Goal: Task Accomplishment & Management: Use online tool/utility

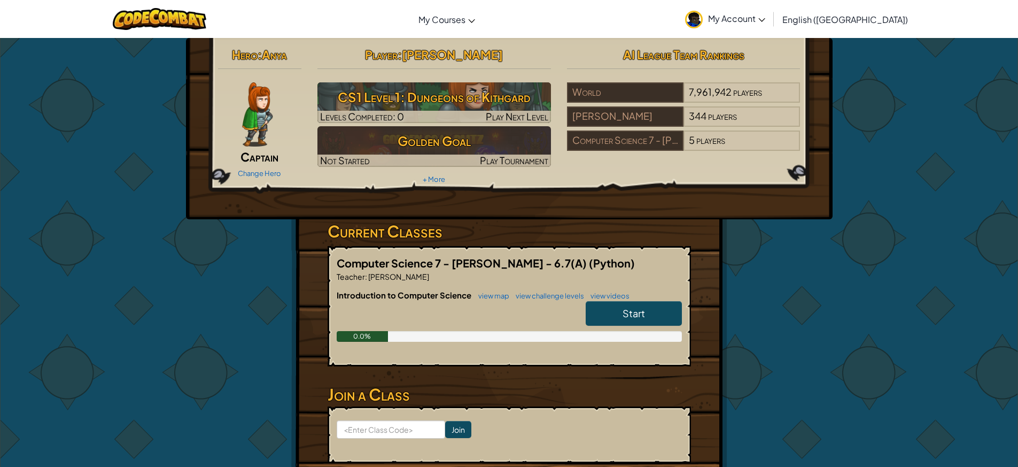
click at [646, 306] on link "Start" at bounding box center [634, 313] width 96 height 25
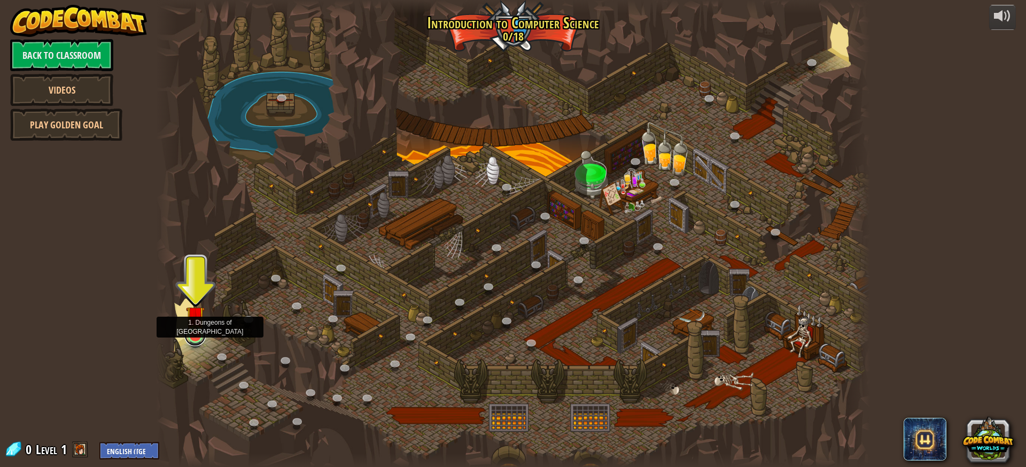
click at [198, 337] on link at bounding box center [194, 334] width 21 height 21
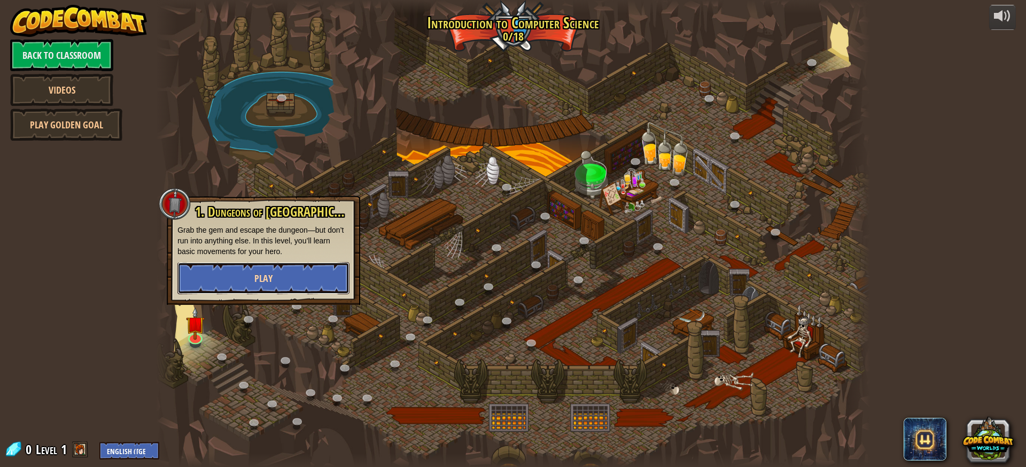
click at [259, 272] on span "Play" at bounding box center [263, 278] width 18 height 13
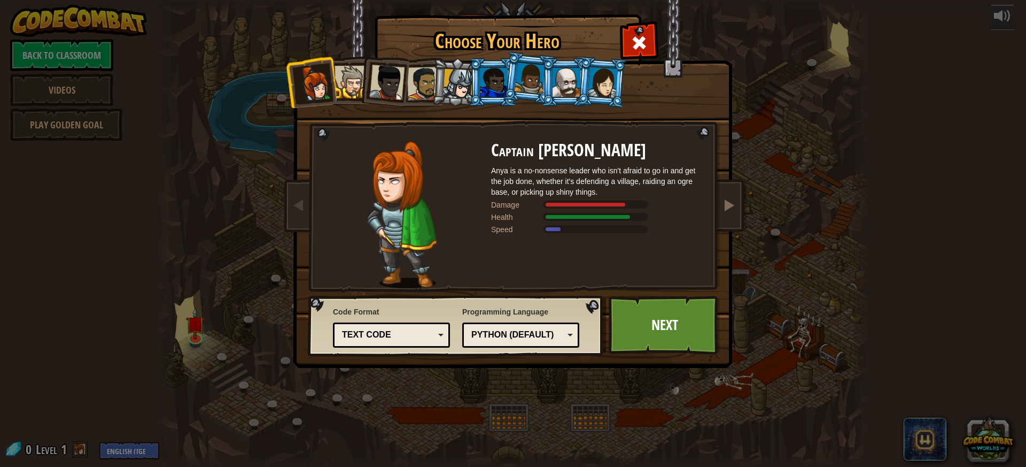
click at [737, 187] on div "Choose Your Hero 0 Captain Anya Weston Anya is a no-nonsense leader who isn't a…" at bounding box center [513, 233] width 1026 height 467
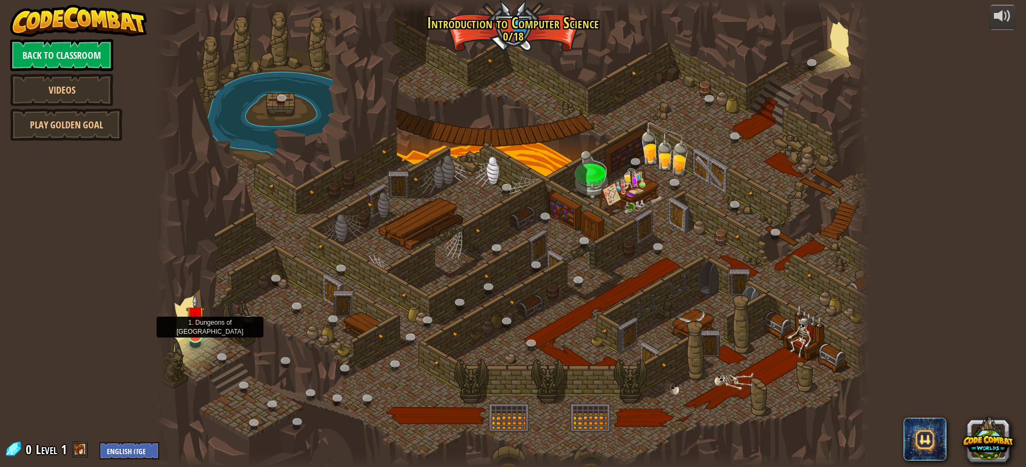
click at [191, 322] on img at bounding box center [195, 315] width 19 height 43
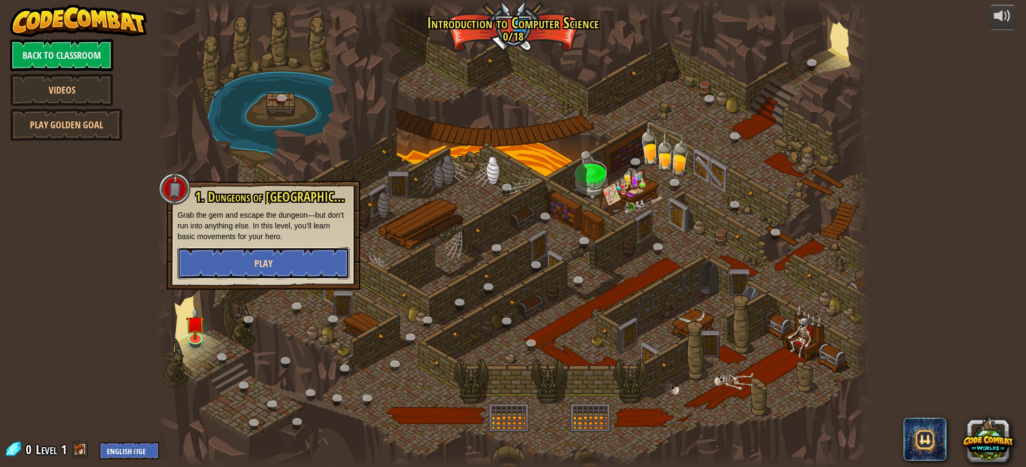
click at [273, 256] on button "Play" at bounding box center [263, 263] width 172 height 32
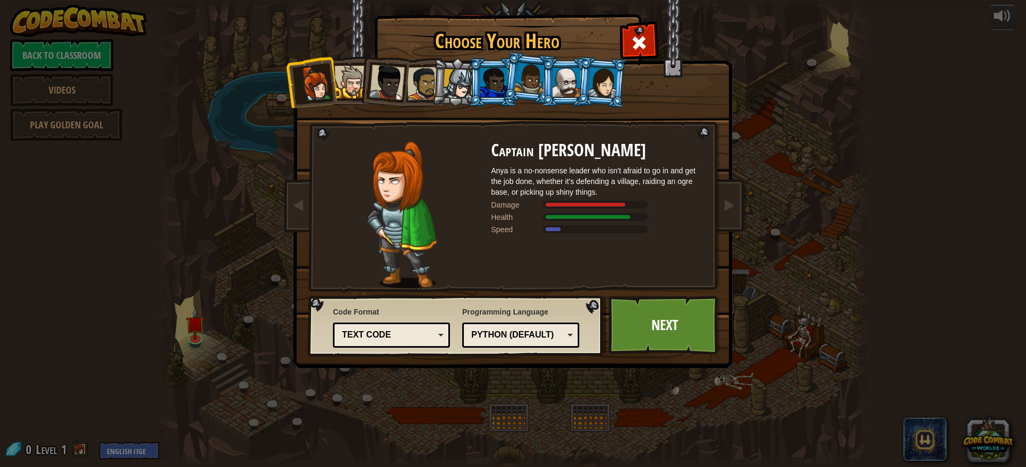
click at [486, 75] on div at bounding box center [494, 82] width 28 height 29
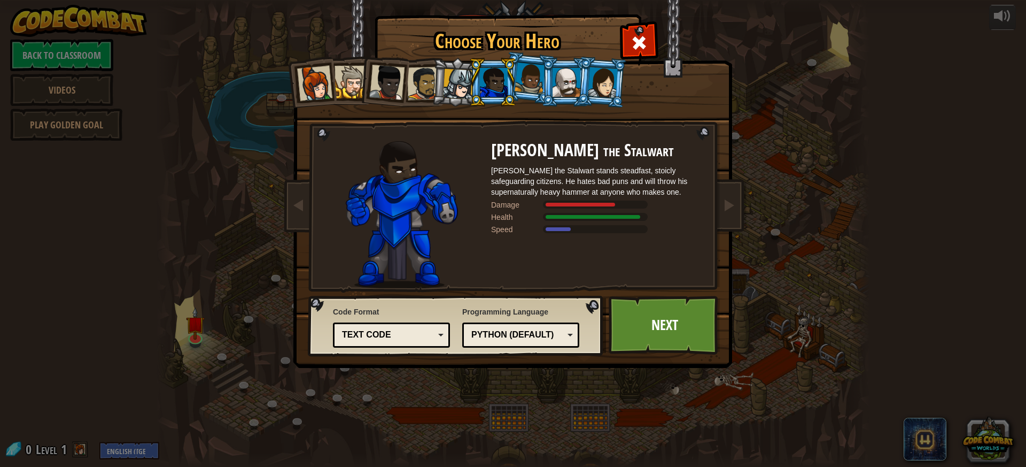
drag, startPoint x: 487, startPoint y: 326, endPoint x: 492, endPoint y: 337, distance: 11.5
click at [487, 331] on div "Python (Default) JavaScript Lua C++ Java (Experimental) Python (Default)" at bounding box center [520, 334] width 117 height 25
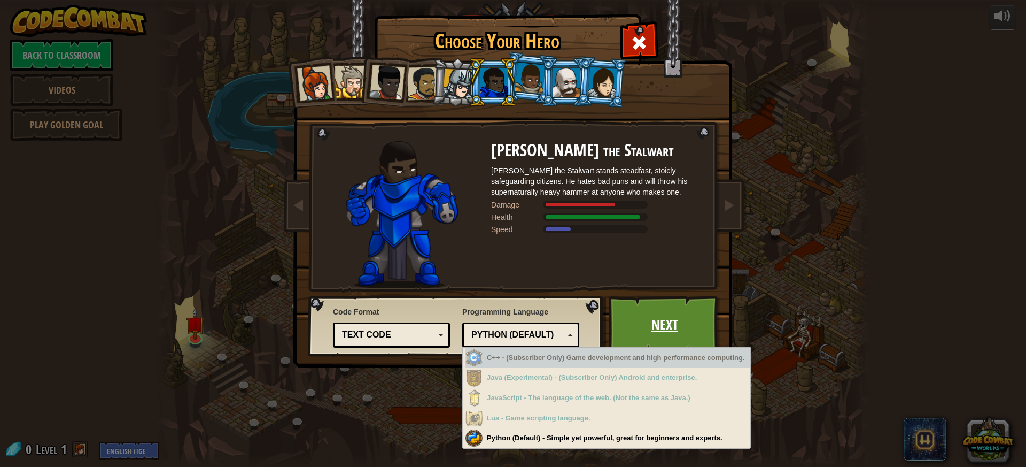
click at [655, 315] on link "Next" at bounding box center [665, 325] width 112 height 59
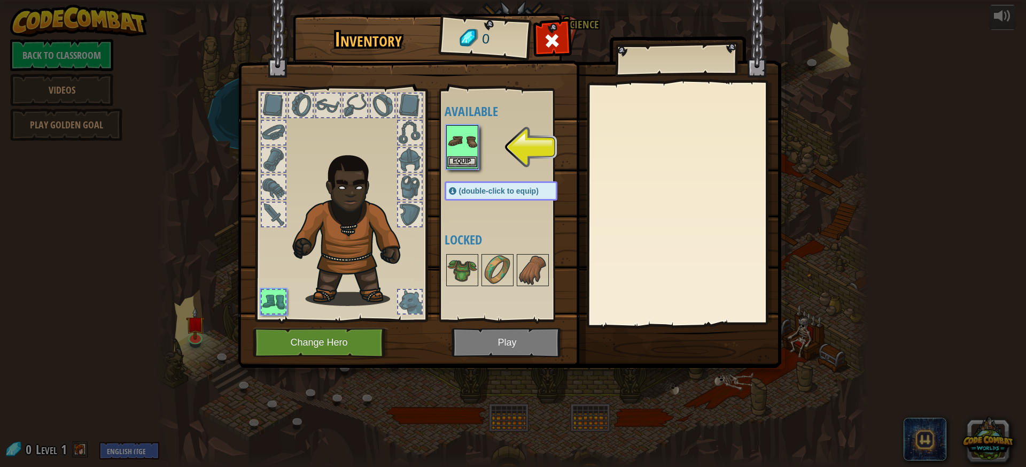
click at [470, 150] on img at bounding box center [462, 141] width 30 height 30
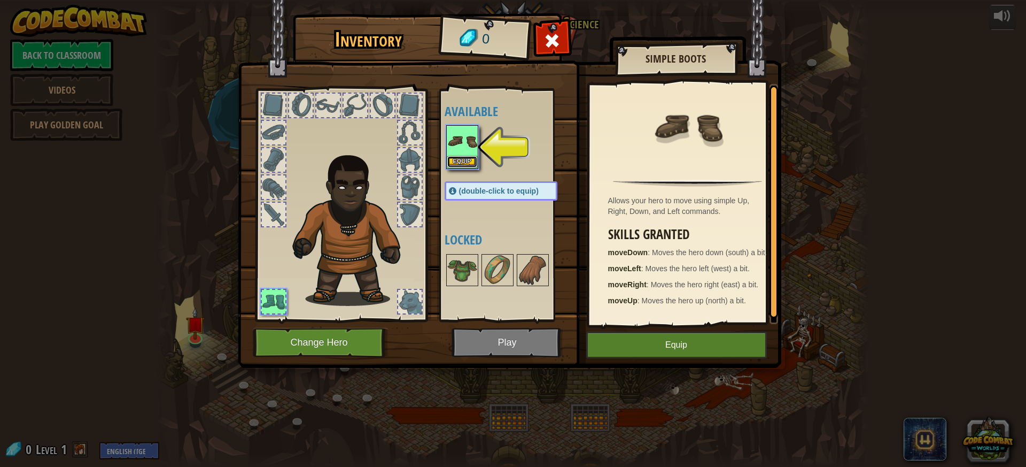
click at [464, 157] on button "Equip" at bounding box center [462, 161] width 30 height 11
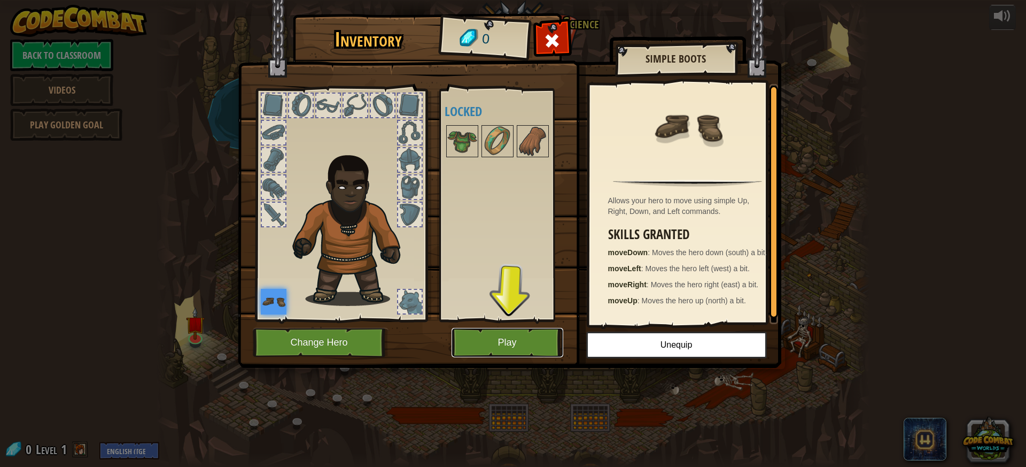
click at [502, 338] on button "Play" at bounding box center [508, 342] width 112 height 29
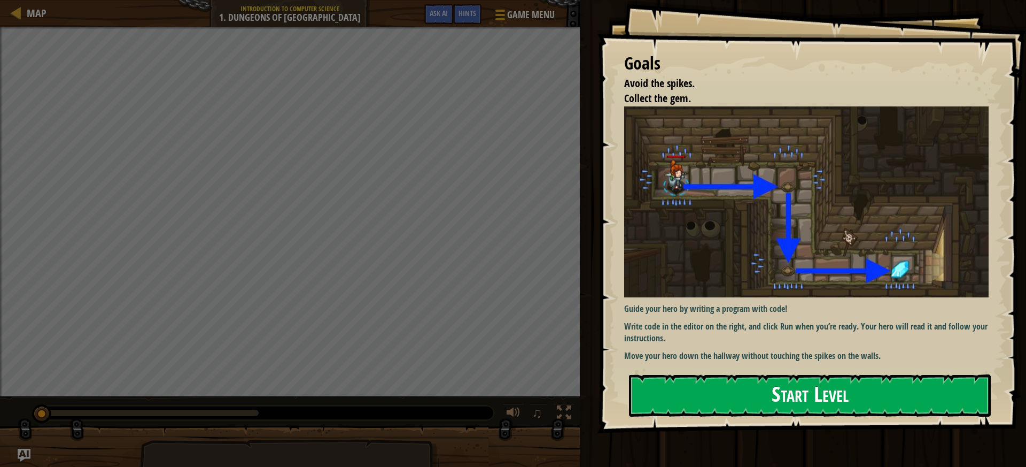
click at [756, 392] on button "Start Level" at bounding box center [810, 395] width 362 height 42
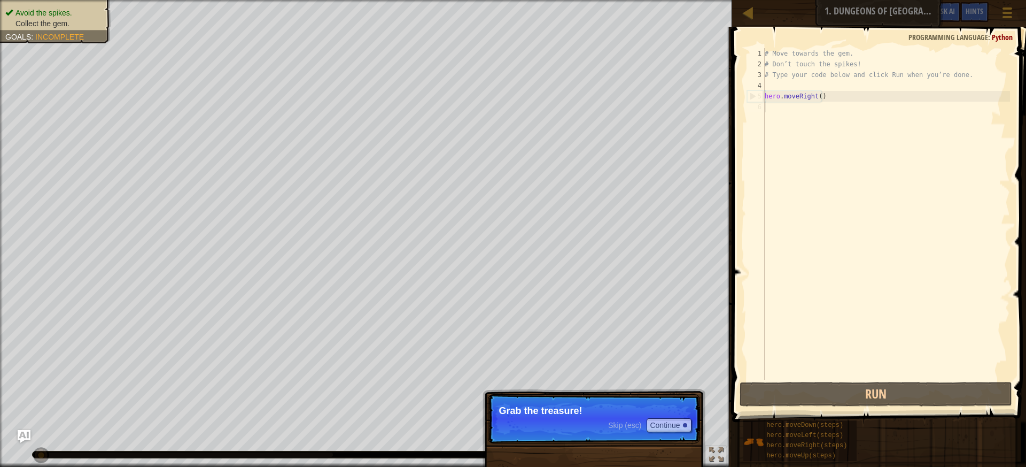
click at [539, 416] on p "Skip (esc) Continue Grab the treasure!" at bounding box center [594, 418] width 212 height 49
click at [668, 424] on button "Continue" at bounding box center [669, 425] width 44 height 14
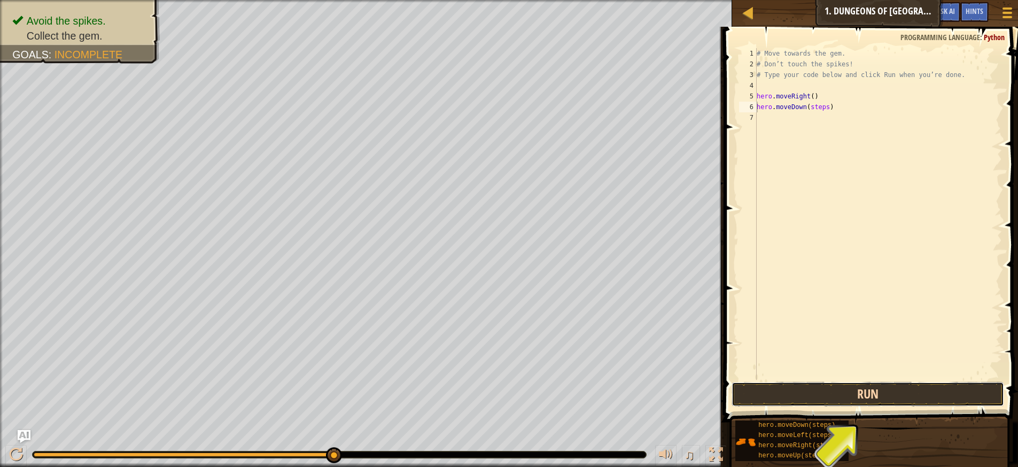
click at [785, 389] on button "Run" at bounding box center [868, 394] width 273 height 25
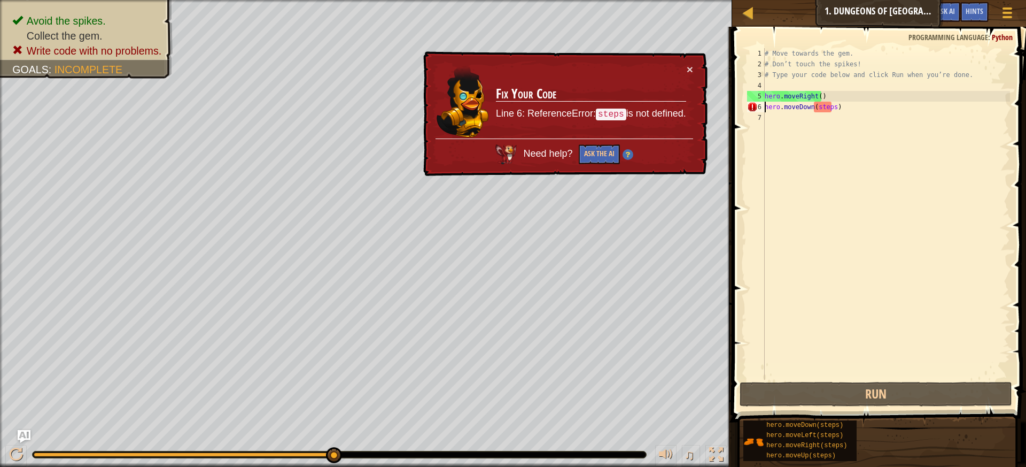
click at [831, 109] on div "# Move towards the gem. # Don’t touch the spikes! # Type your code below and cl…" at bounding box center [886, 224] width 247 height 353
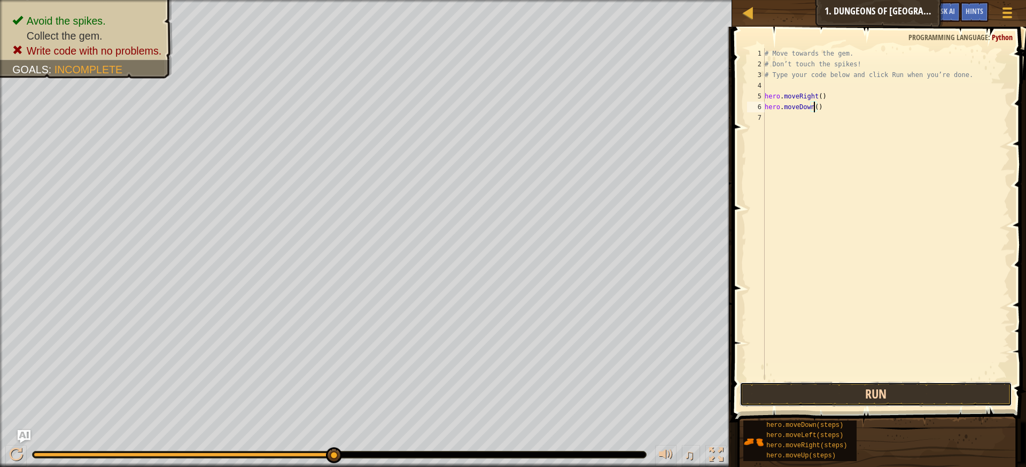
click at [870, 385] on button "Run" at bounding box center [876, 394] width 273 height 25
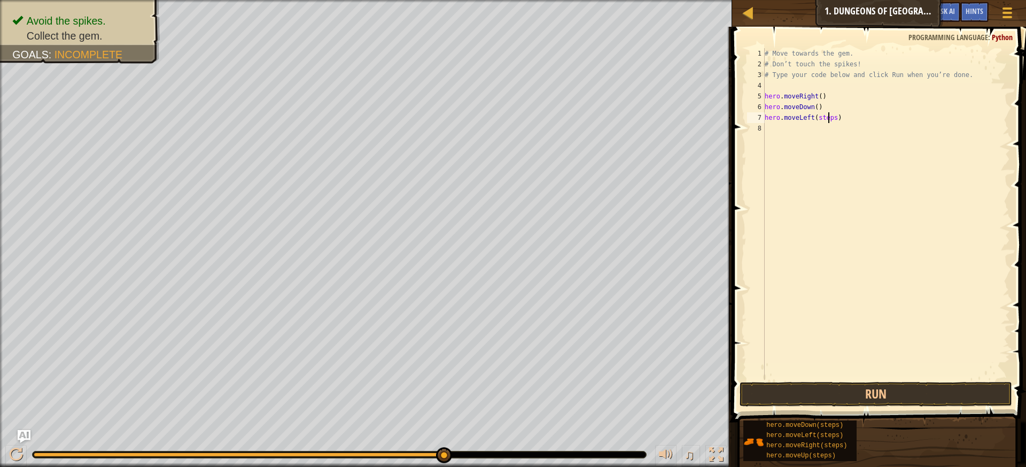
click at [829, 117] on div "# Move towards the gem. # Don’t touch the spikes! # Type your code below and cl…" at bounding box center [886, 224] width 247 height 353
drag, startPoint x: 830, startPoint y: 117, endPoint x: 815, endPoint y: 121, distance: 15.9
click at [815, 121] on div "# Move towards the gem. # Don’t touch the spikes! # Type your code below and cl…" at bounding box center [886, 224] width 247 height 353
click at [778, 382] on button "Run" at bounding box center [876, 394] width 273 height 25
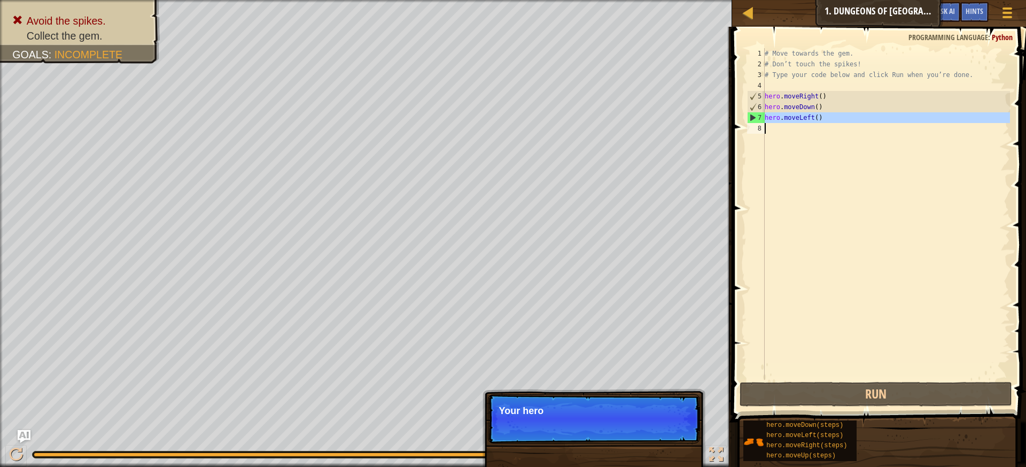
drag, startPoint x: 756, startPoint y: 118, endPoint x: 823, endPoint y: 120, distance: 66.3
click at [823, 120] on div "hero.moveLeft() 1 2 3 4 5 6 7 8 # Move towards the gem. # Don’t touch the spike…" at bounding box center [877, 213] width 265 height 331
click at [823, 120] on div "# Move towards the gem. # Don’t touch the spikes! # Type your code below and cl…" at bounding box center [886, 213] width 247 height 331
type textarea "hero.moveLeft()"
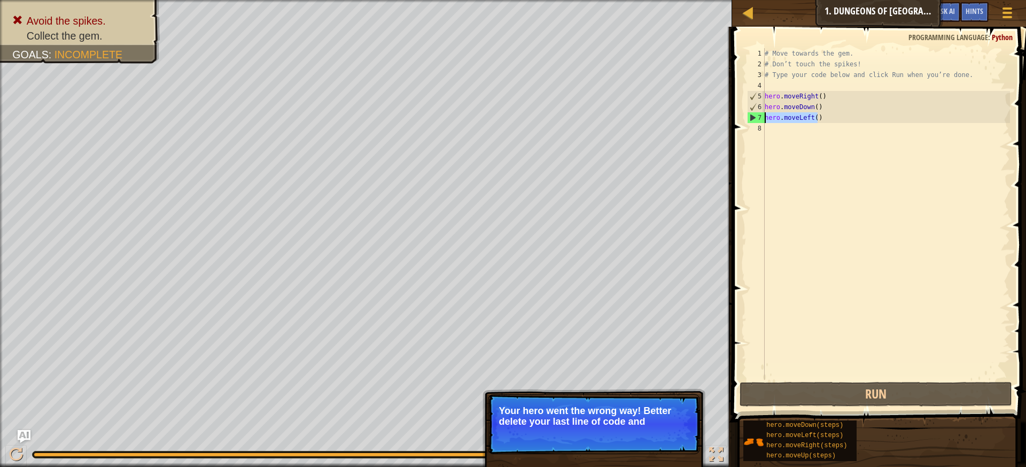
drag, startPoint x: 823, startPoint y: 120, endPoint x: 765, endPoint y: 115, distance: 57.9
click at [765, 115] on div "# Move towards the gem. # Don’t touch the spikes! # Type your code below and cl…" at bounding box center [886, 224] width 247 height 353
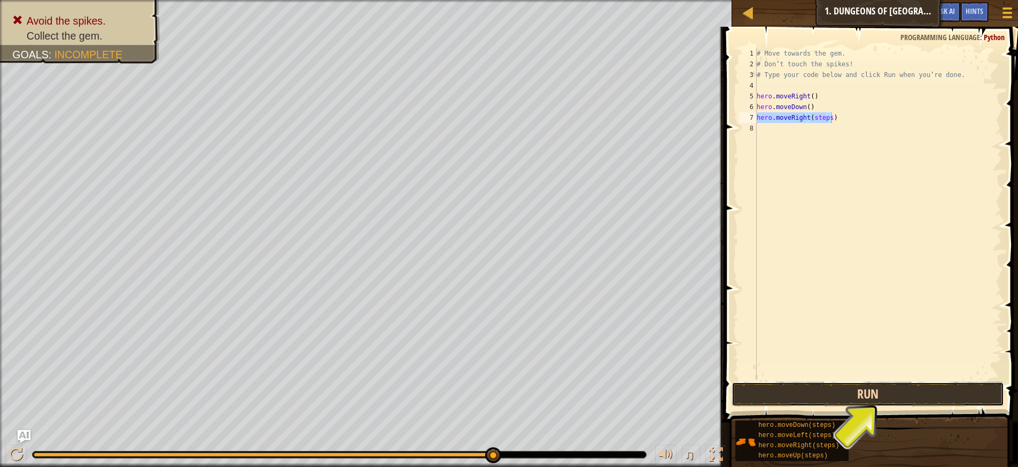
click at [862, 396] on button "Run" at bounding box center [868, 394] width 273 height 25
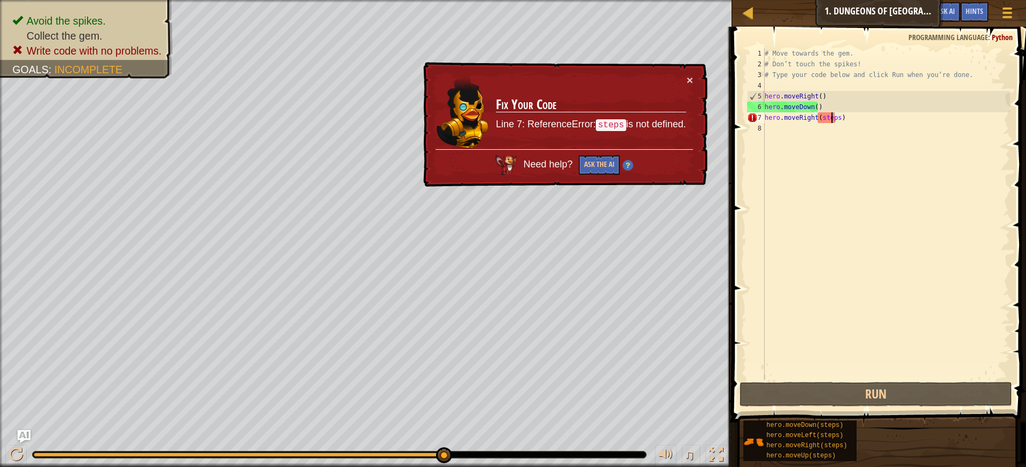
click at [832, 119] on div "# Move towards the gem. # Don’t touch the spikes! # Type your code below and cl…" at bounding box center [886, 224] width 247 height 353
click at [835, 118] on div "# Move towards the gem. # Don’t touch the spikes! # Type your code below and cl…" at bounding box center [886, 224] width 247 height 353
drag, startPoint x: 834, startPoint y: 114, endPoint x: 817, endPoint y: 114, distance: 17.1
click at [817, 114] on div "# Move towards the gem. # Don’t touch the spikes! # Type your code below and cl…" at bounding box center [886, 224] width 247 height 353
type textarea "hero.moveRight()"
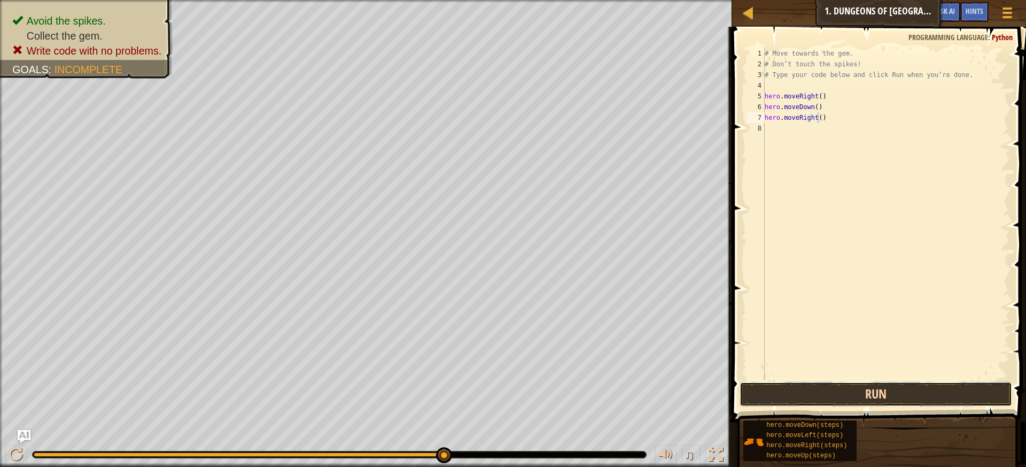
click at [898, 396] on button "Run" at bounding box center [876, 394] width 273 height 25
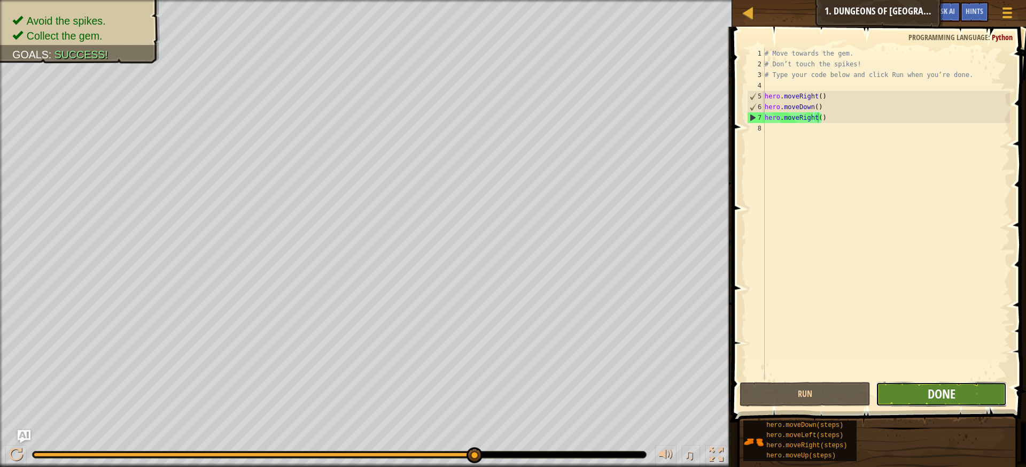
click at [942, 396] on span "Done" at bounding box center [942, 393] width 28 height 17
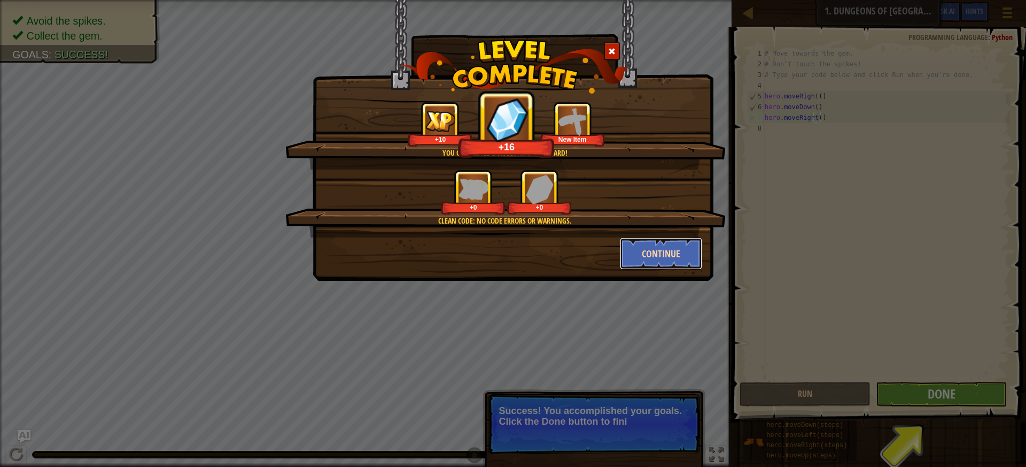
click at [652, 251] on button "Continue" at bounding box center [661, 253] width 83 height 32
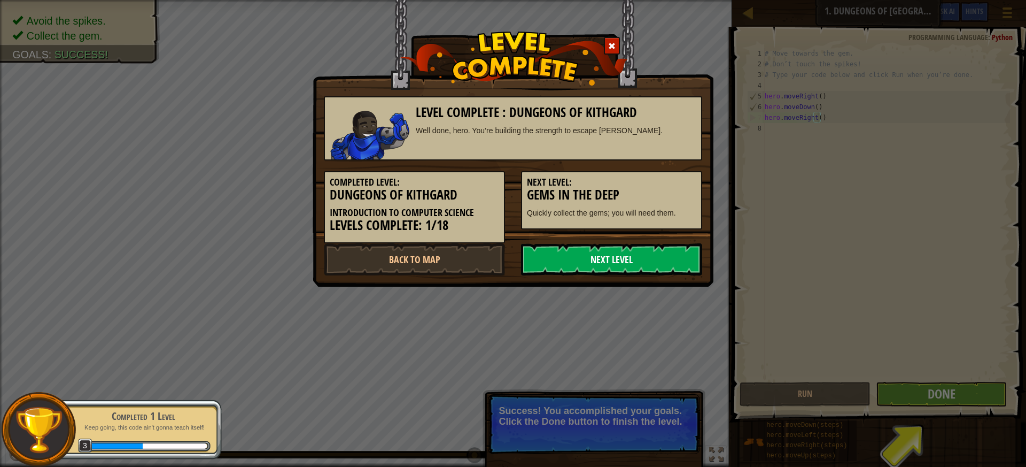
click at [623, 262] on link "Next Level" at bounding box center [611, 259] width 181 height 32
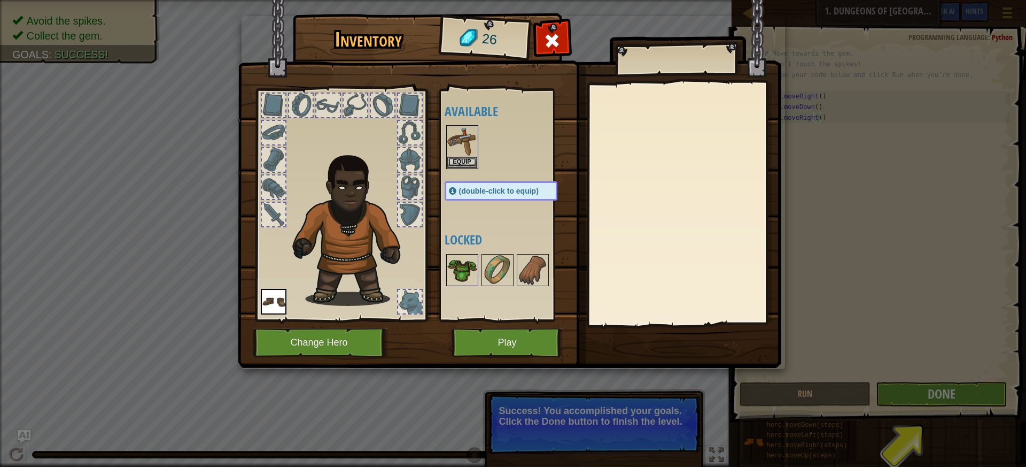
click at [462, 268] on img at bounding box center [462, 270] width 30 height 30
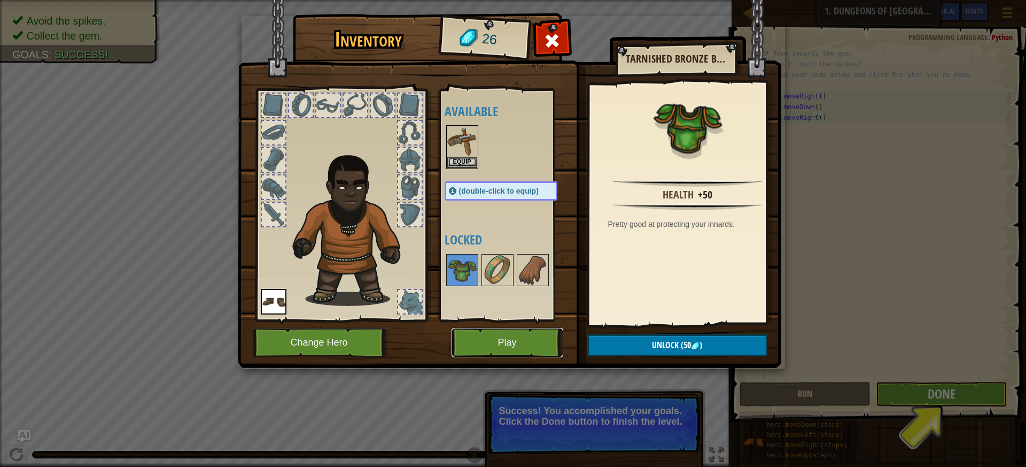
click at [535, 343] on button "Play" at bounding box center [508, 342] width 112 height 29
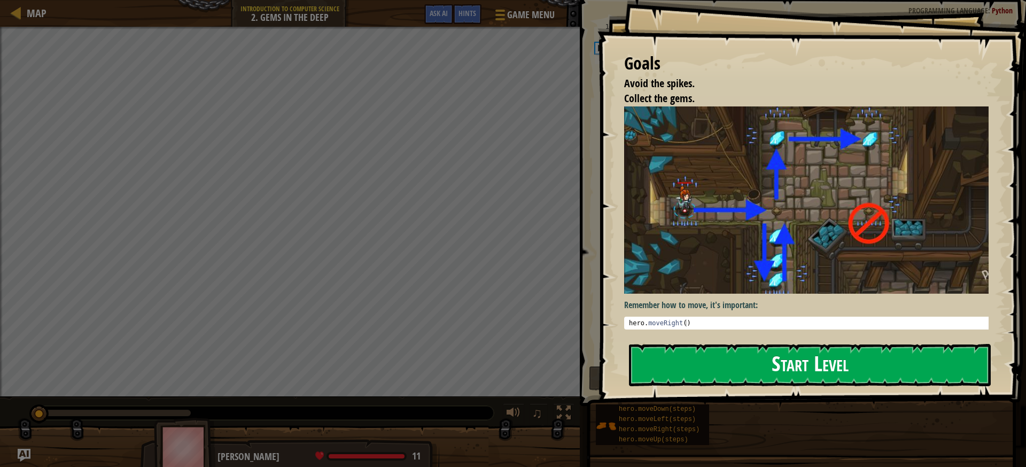
click at [807, 370] on button "Start Level" at bounding box center [810, 365] width 362 height 42
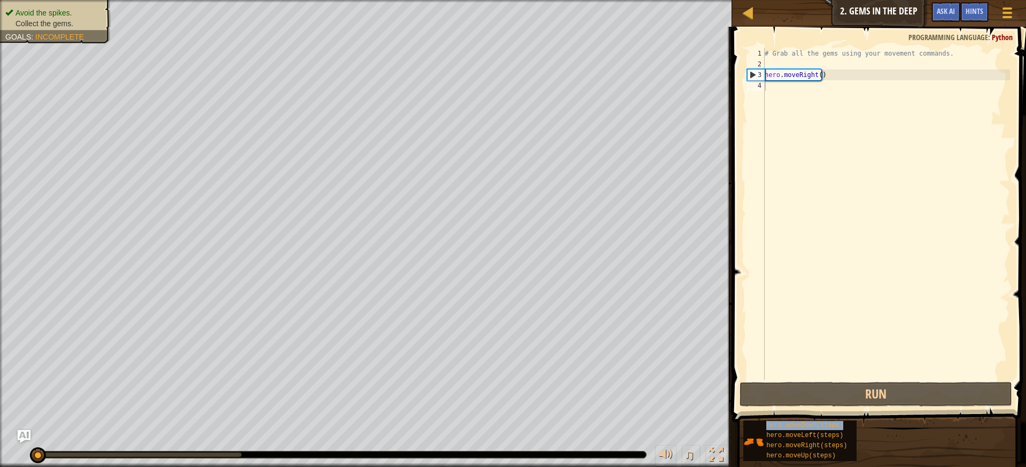
type textarea "hero.moveDown(steps)"
